Goal: Information Seeking & Learning: Learn about a topic

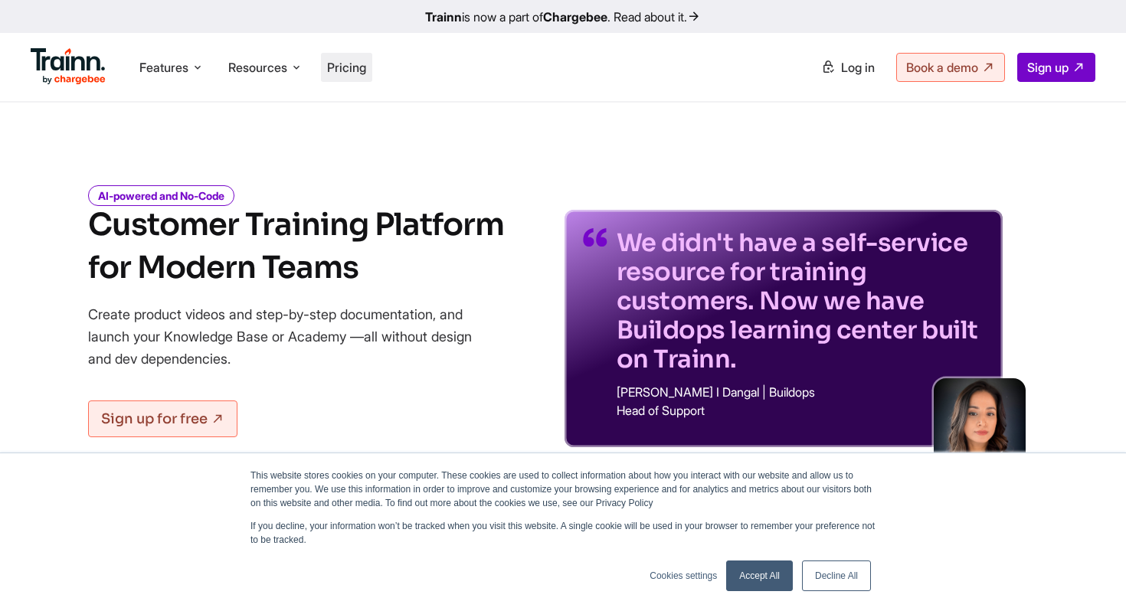
click at [335, 72] on span "Pricing" at bounding box center [346, 67] width 39 height 15
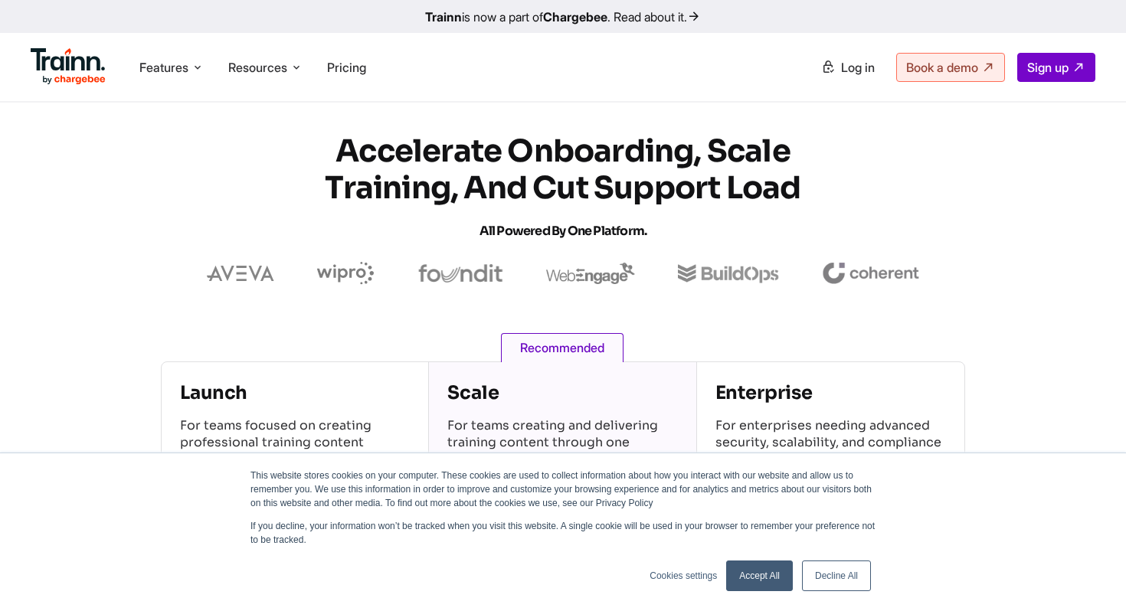
click at [754, 567] on link "Accept All" at bounding box center [759, 576] width 67 height 31
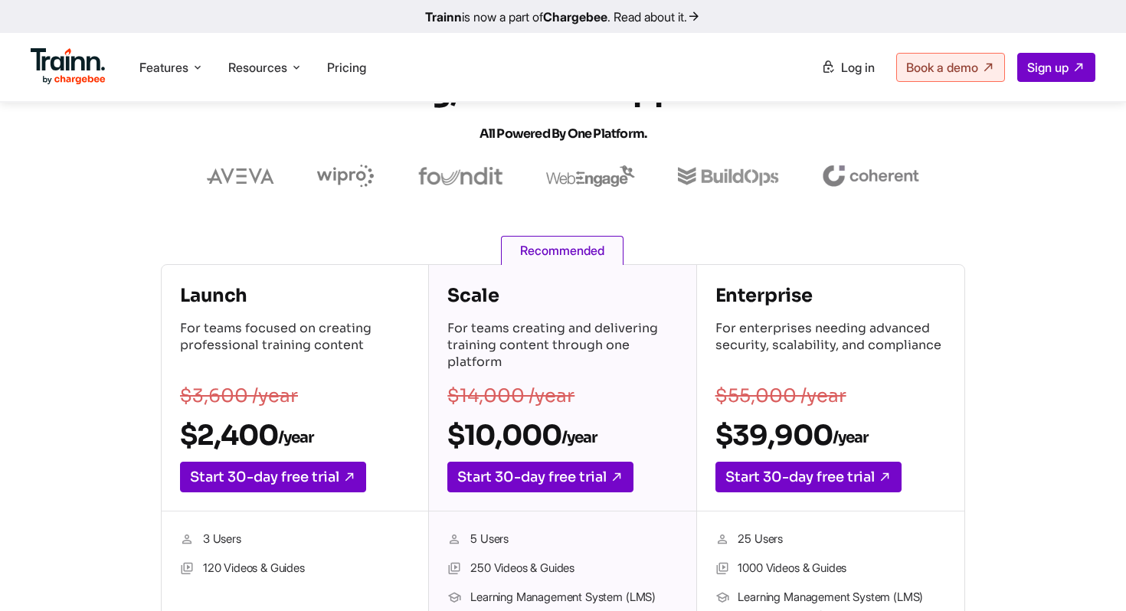
scroll to position [136, 0]
